Goal: Transaction & Acquisition: Purchase product/service

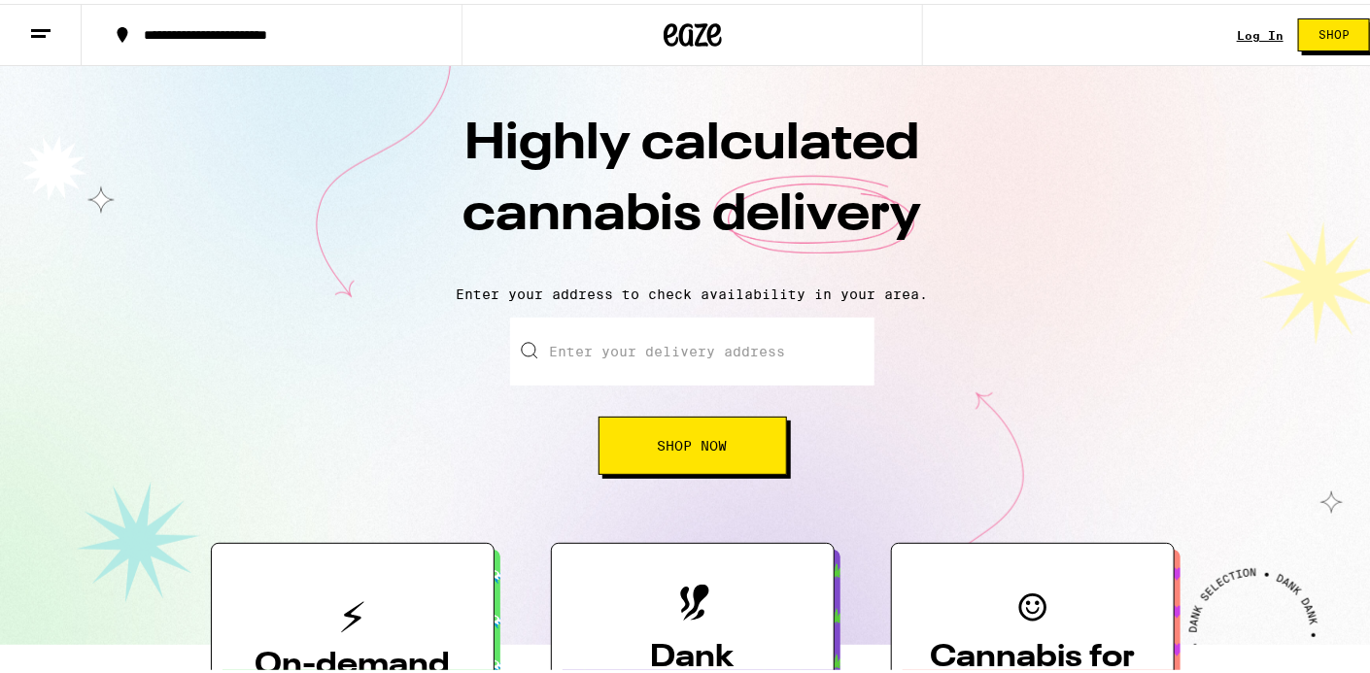
click at [727, 351] on input "Enter your delivery address" at bounding box center [692, 348] width 364 height 68
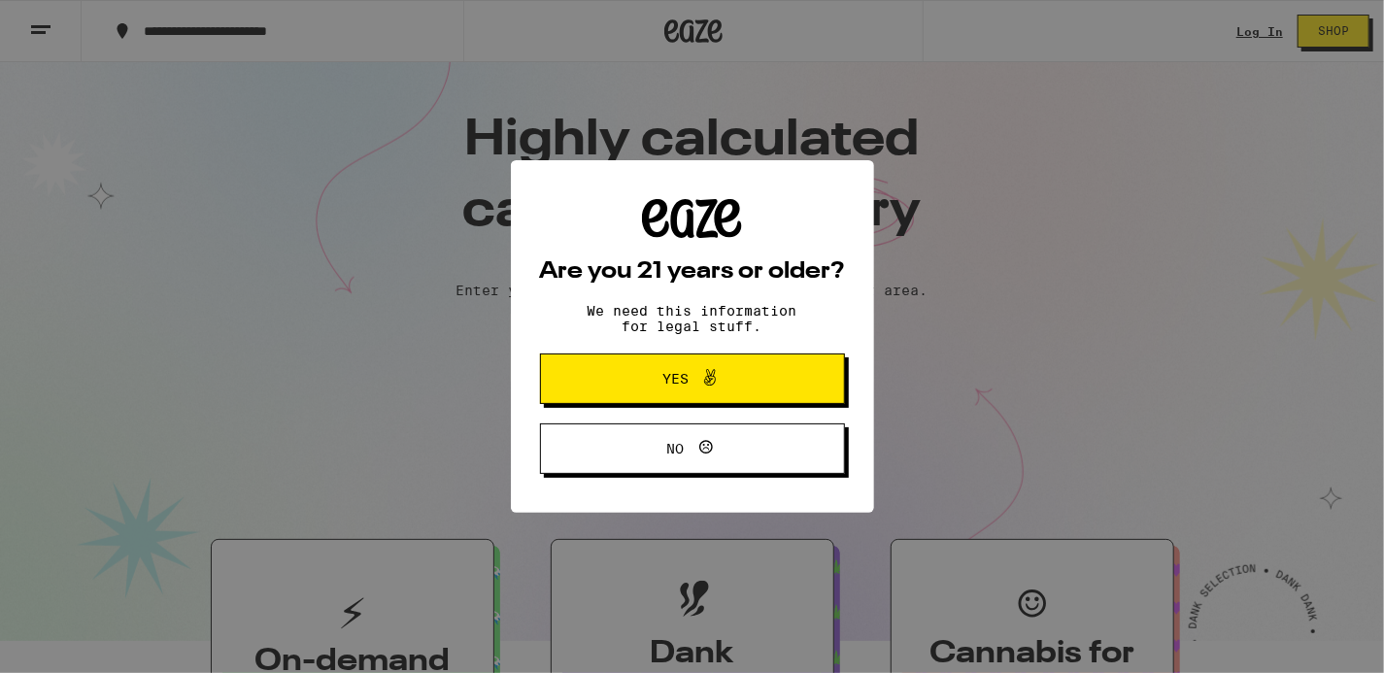
click at [684, 376] on span "Yes" at bounding box center [675, 379] width 26 height 14
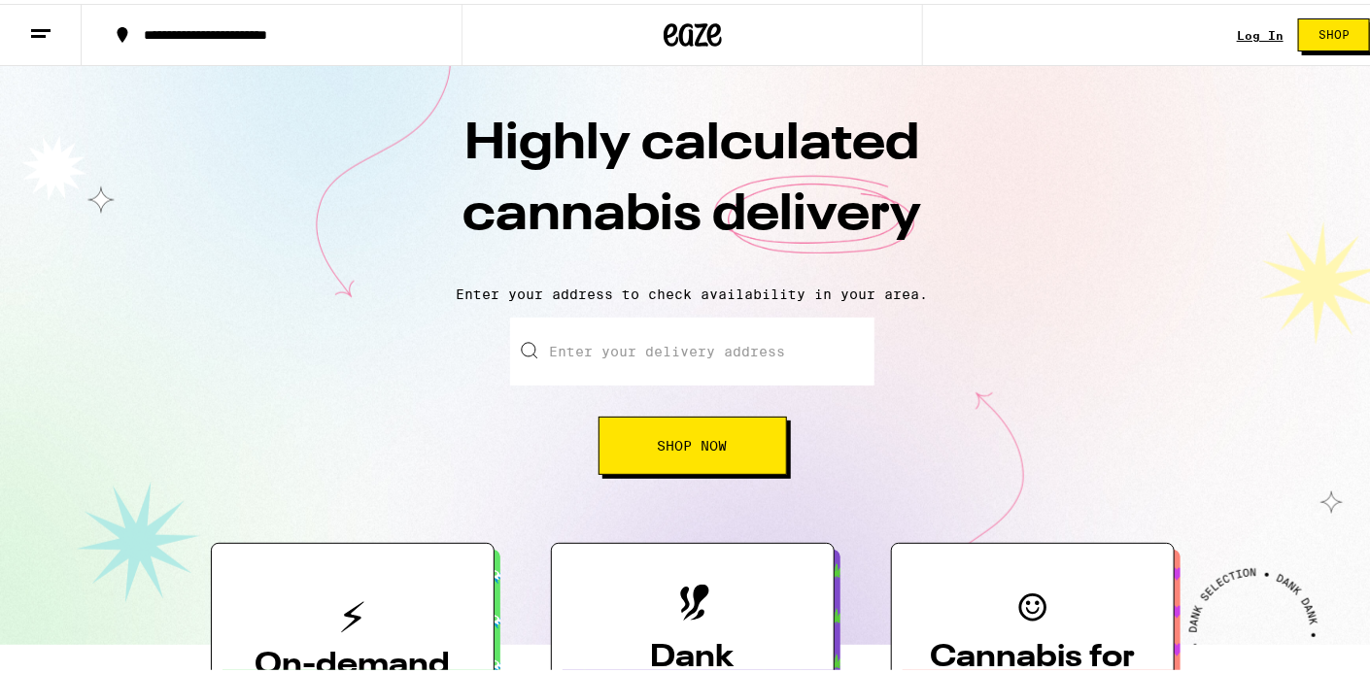
click at [605, 353] on input "Enter your delivery address" at bounding box center [692, 348] width 364 height 68
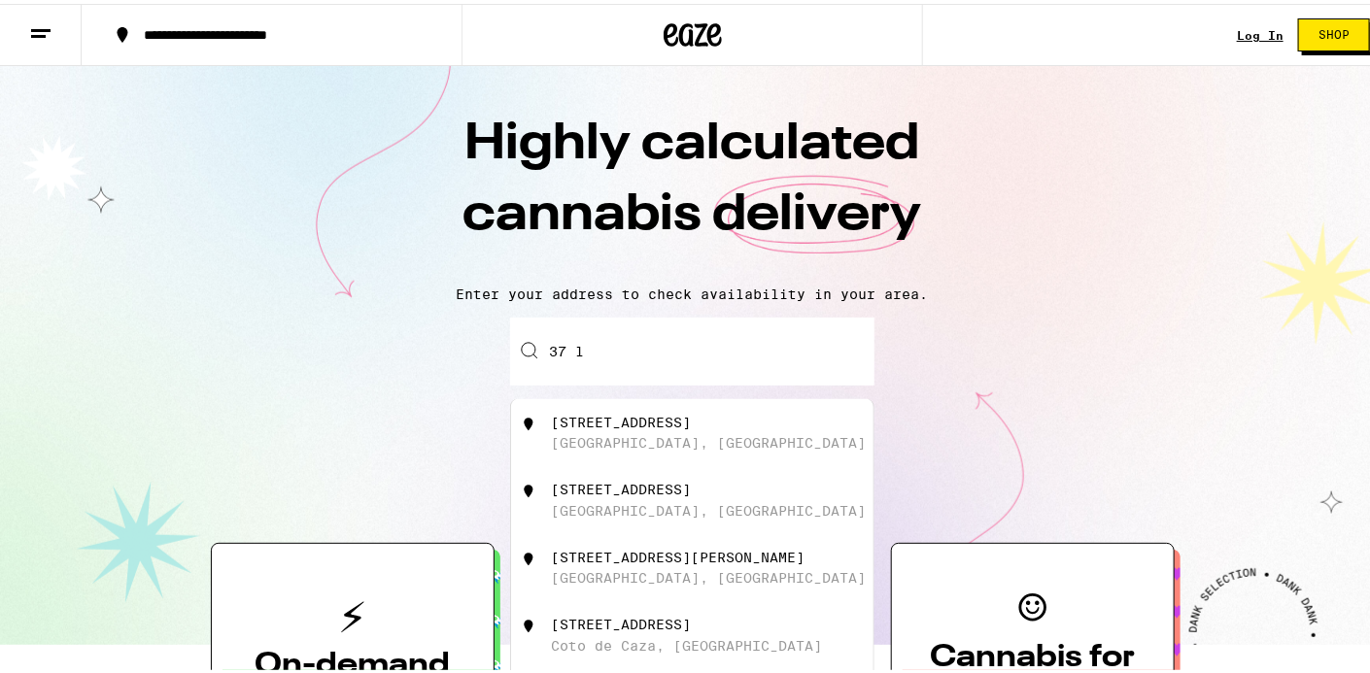
click at [618, 510] on div "[GEOGRAPHIC_DATA], [GEOGRAPHIC_DATA]" at bounding box center [709, 507] width 315 height 16
type input "[STREET_ADDRESS]"
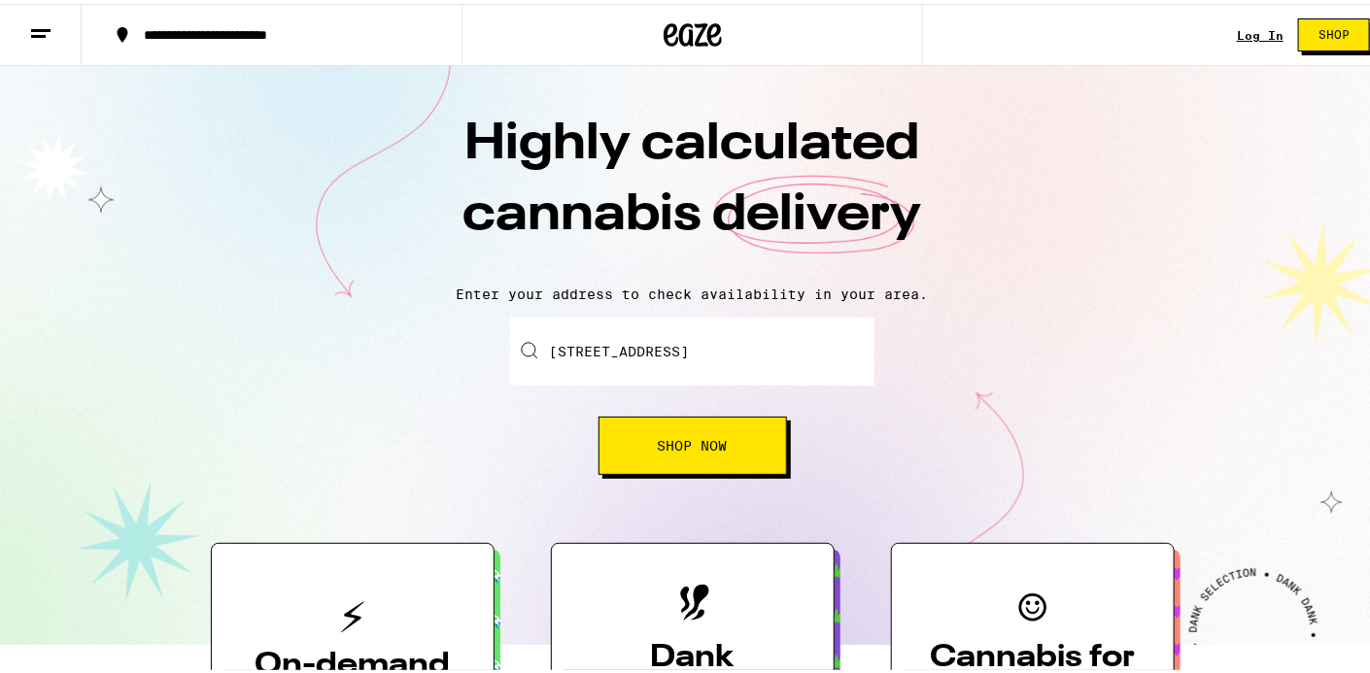
click at [638, 442] on button "Shop Now" at bounding box center [692, 442] width 188 height 58
